Goal: Feedback & Contribution: Submit feedback/report problem

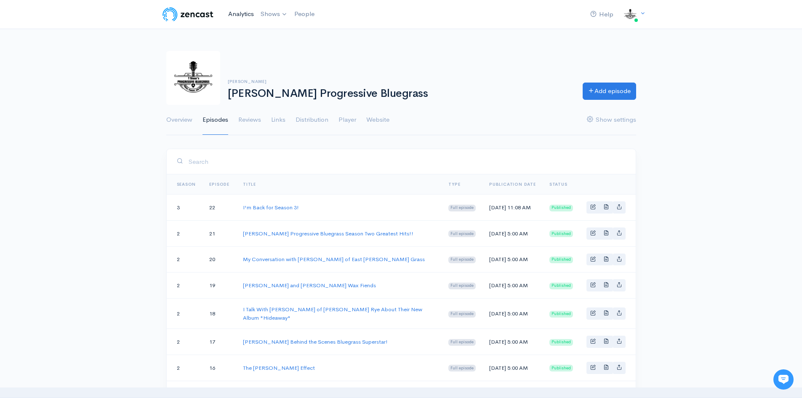
click at [240, 11] on link "Analytics" at bounding box center [241, 14] width 32 height 18
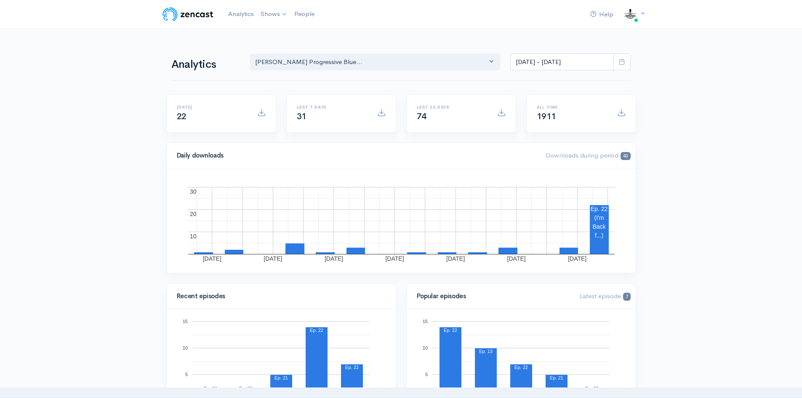
click at [601, 222] on rect "A chart." at bounding box center [598, 222] width 19 height 32
click at [198, 15] on img at bounding box center [187, 14] width 53 height 17
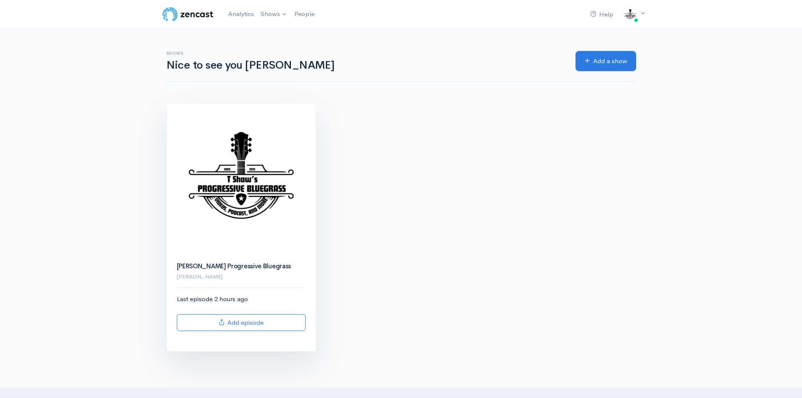
click at [222, 228] on img at bounding box center [241, 178] width 149 height 149
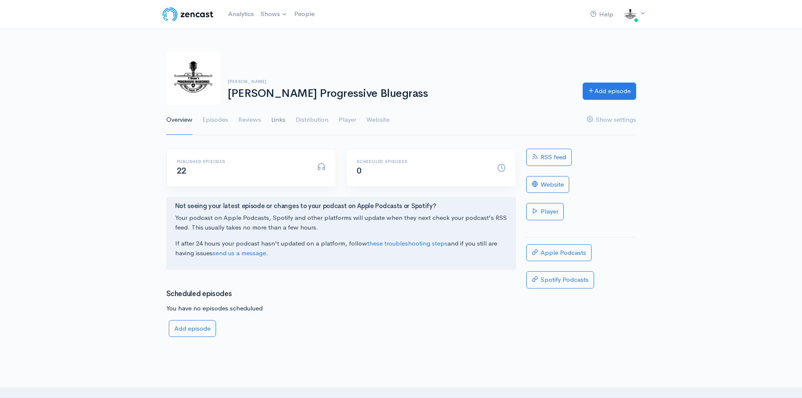
click at [281, 119] on link "Links" at bounding box center [278, 120] width 14 height 30
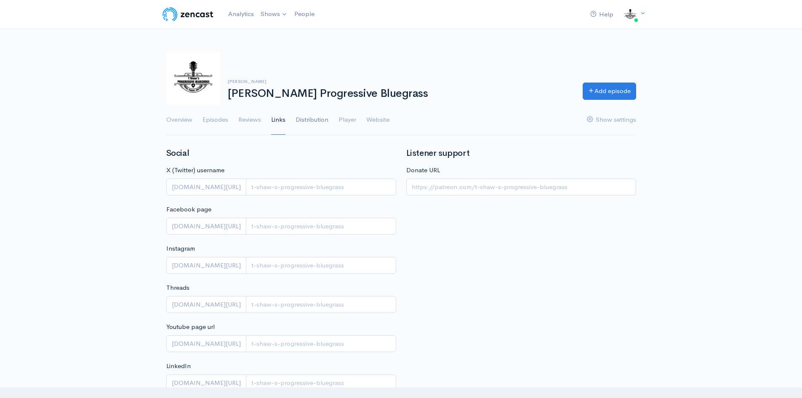
click at [311, 117] on link "Distribution" at bounding box center [312, 120] width 33 height 30
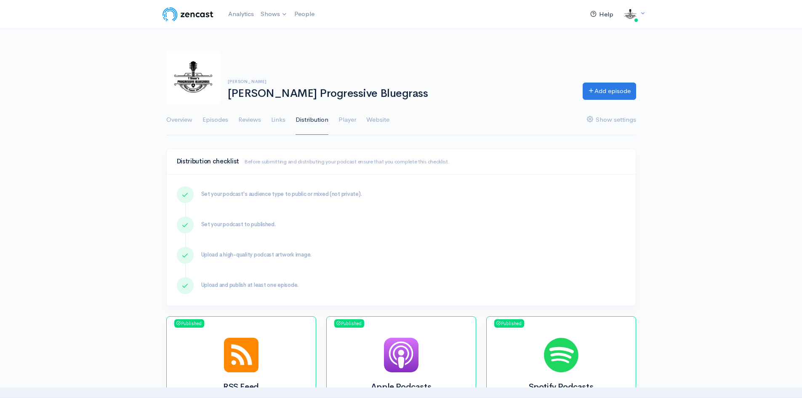
click at [604, 13] on link "Help" at bounding box center [602, 14] width 30 height 18
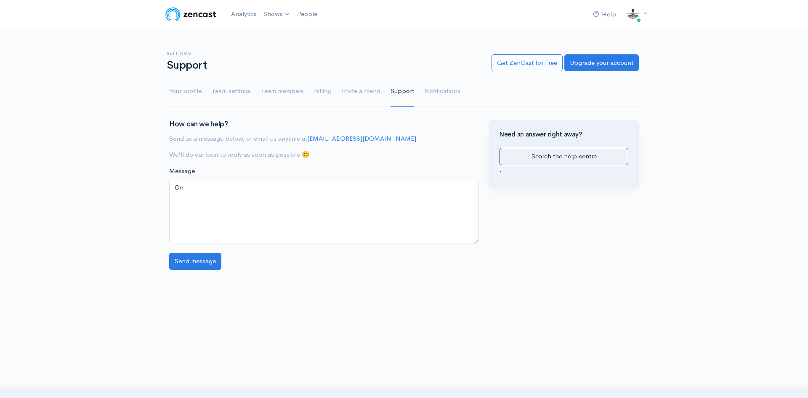
type textarea "O"
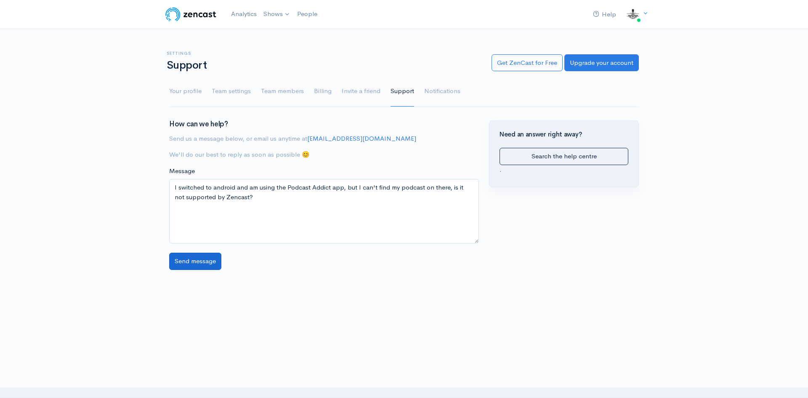
type textarea "I switched to android and am using the Podcast Addict app, but I can't find my …"
click at [186, 262] on input "Send message" at bounding box center [195, 261] width 52 height 17
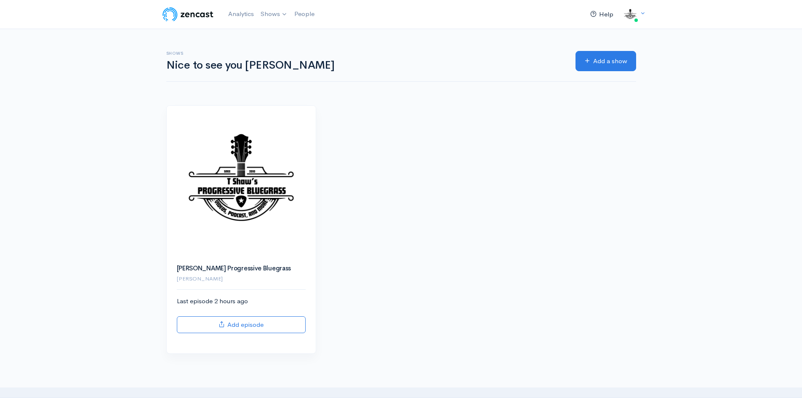
click at [602, 11] on link "Help" at bounding box center [602, 14] width 30 height 18
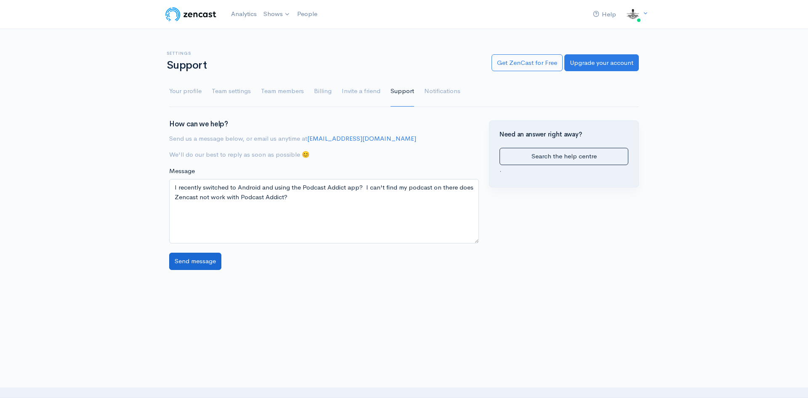
type textarea "I recently switched to Android and using the Podcast Addict app? I can't find m…"
click at [197, 257] on input "Send message" at bounding box center [195, 261] width 52 height 17
